Goal: Check status: Check status

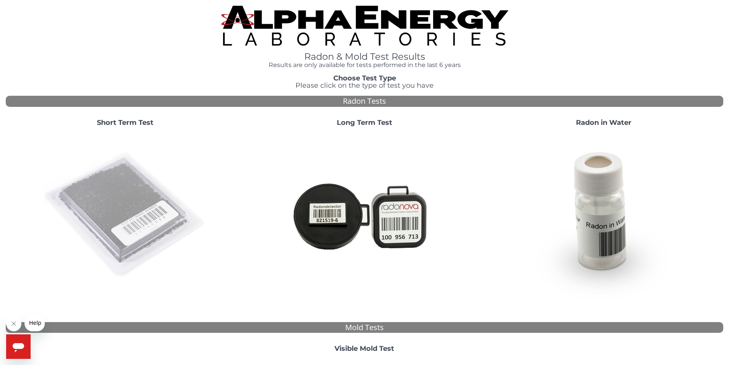
click at [140, 192] on img at bounding box center [125, 215] width 164 height 164
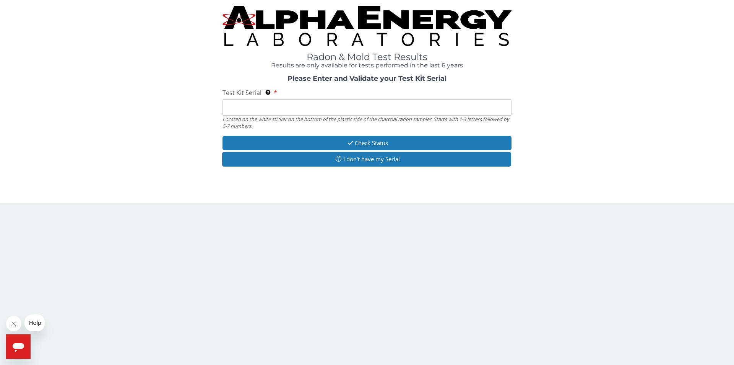
click at [258, 108] on input "Test Kit Serial Located on the white sticker on the bottom of the plastic side …" at bounding box center [367, 107] width 289 height 16
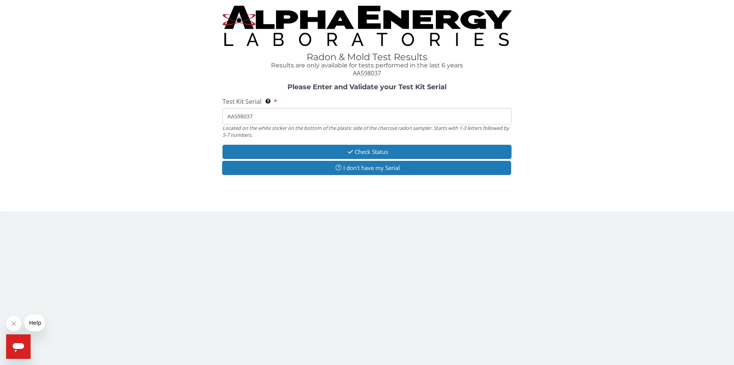
type input "AA598037"
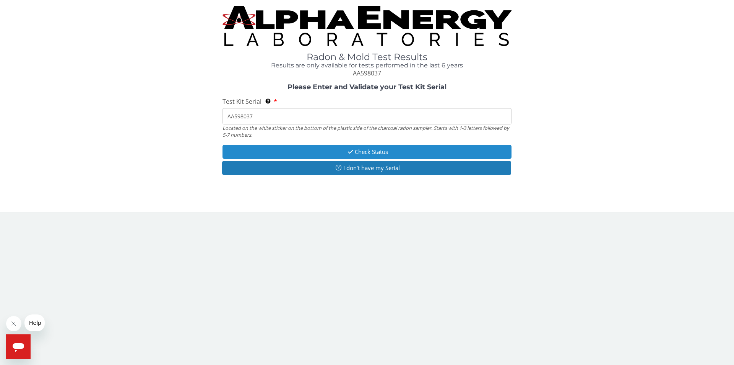
click at [385, 151] on button "Check Status" at bounding box center [367, 152] width 289 height 14
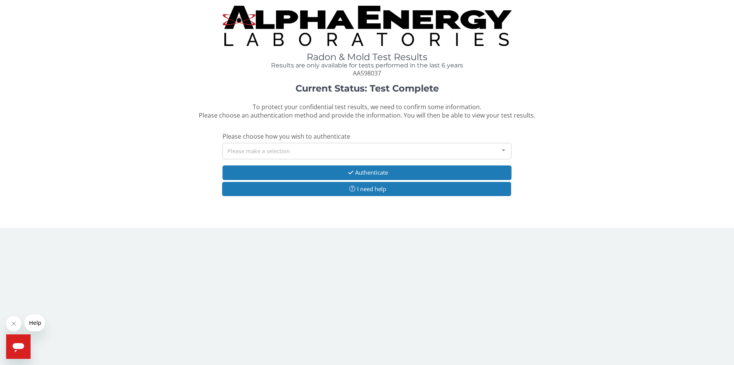
click at [503, 150] on div at bounding box center [503, 150] width 15 height 15
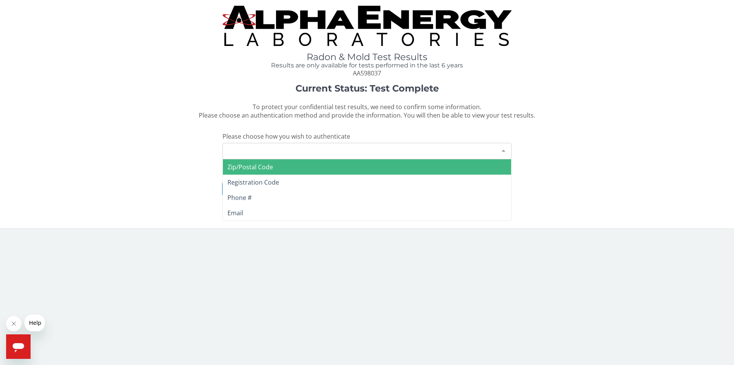
click at [261, 167] on span "Zip/Postal Code" at bounding box center [251, 167] width 46 height 8
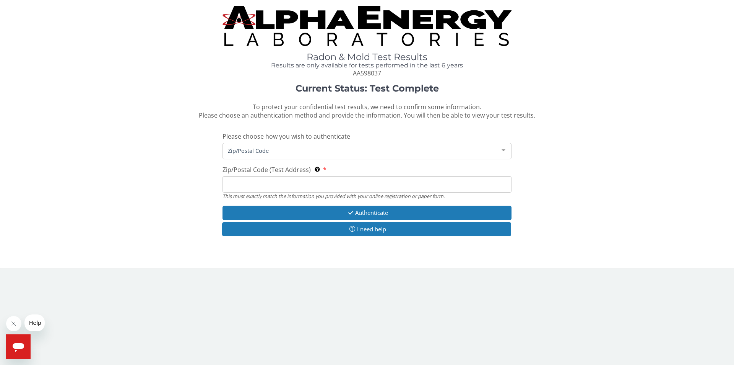
click at [250, 186] on input "Zip/Postal Code (Test Address) This must exactly match the information you prov…" at bounding box center [367, 184] width 289 height 16
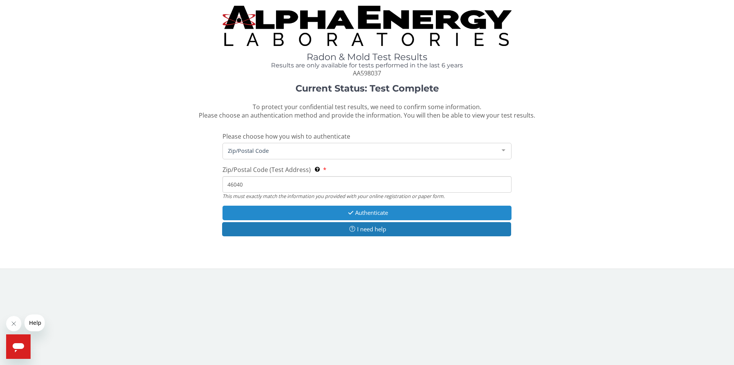
type input "46040"
click at [367, 212] on button "Authenticate" at bounding box center [367, 212] width 289 height 14
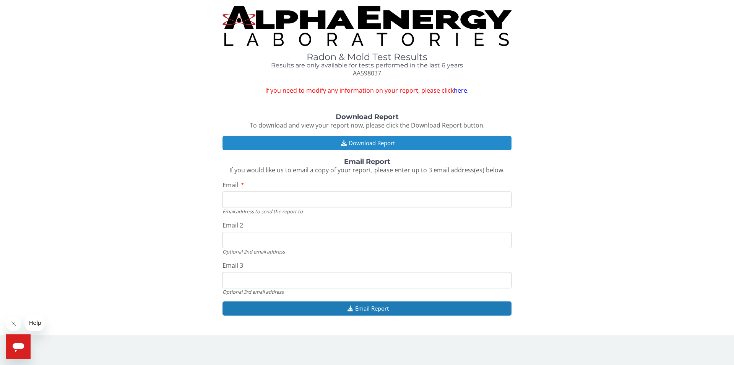
click at [369, 140] on button "Download Report" at bounding box center [367, 143] width 289 height 14
